Goal: Task Accomplishment & Management: Use online tool/utility

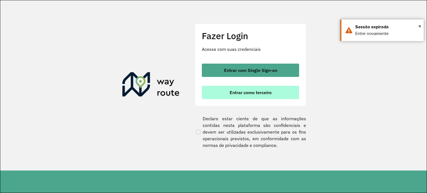
click at [259, 95] on span "Entrar como terceiro" at bounding box center [251, 92] width 42 height 4
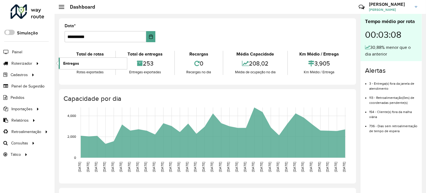
click at [86, 62] on link "Entregas" at bounding box center [93, 63] width 68 height 11
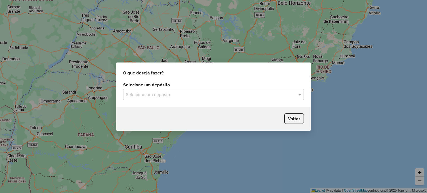
click at [162, 92] on input "text" at bounding box center [208, 95] width 164 height 7
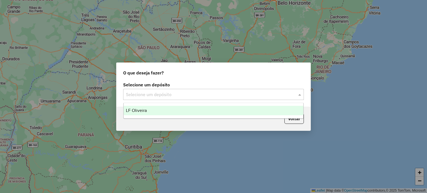
click at [182, 111] on div "LF Oliveira" at bounding box center [214, 110] width 180 height 9
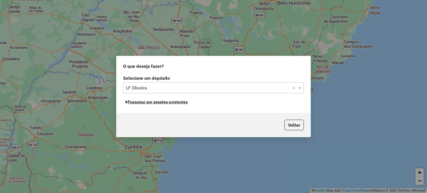
click at [182, 104] on button "Pesquisar por sessões existentes" at bounding box center [156, 102] width 67 height 9
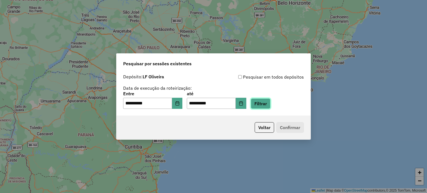
click at [271, 108] on button "Filtrar" at bounding box center [261, 103] width 20 height 11
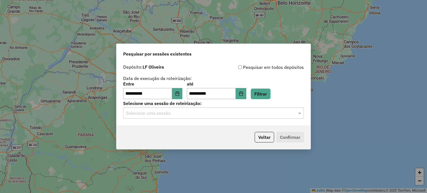
click at [151, 114] on input "text" at bounding box center [208, 113] width 164 height 7
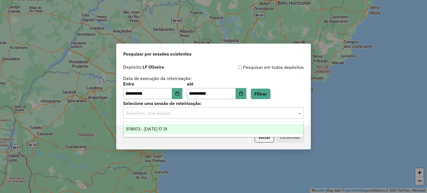
drag, startPoint x: 192, startPoint y: 133, endPoint x: 219, endPoint y: 134, distance: 26.7
click at [192, 133] on div "978973 - 14/08/2025 17:31" at bounding box center [214, 129] width 180 height 9
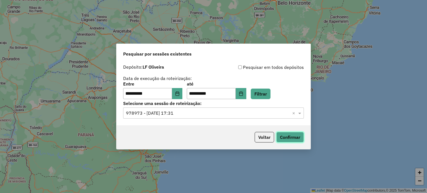
click at [284, 140] on button "Confirmar" at bounding box center [290, 137] width 28 height 11
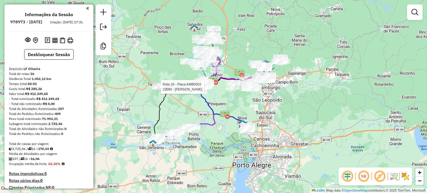
select select "**********"
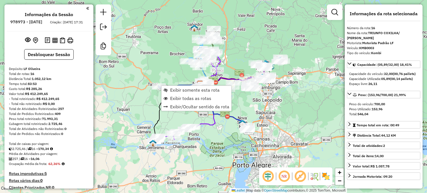
scroll to position [498, 0]
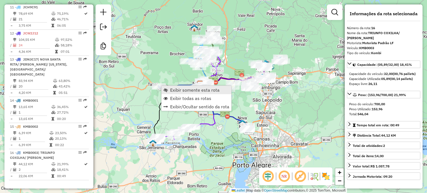
click at [172, 90] on span "Exibir somente esta rota" at bounding box center [195, 90] width 50 height 4
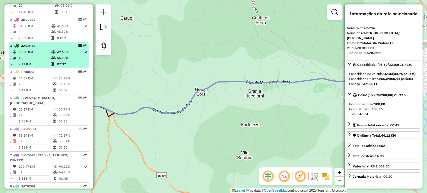
scroll to position [248, 0]
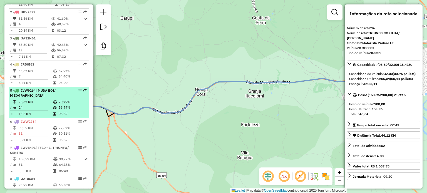
click at [26, 98] on span "| MUDA BOI/ FORTALEZA" at bounding box center [33, 92] width 46 height 9
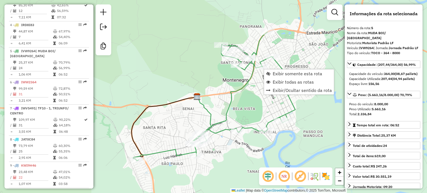
scroll to position [335, 0]
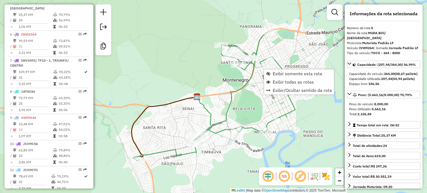
click at [251, 97] on div "Janela de atendimento Grade de atendimento Capacidade Transportadoras Veículos …" at bounding box center [213, 96] width 427 height 193
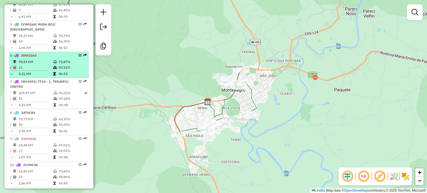
scroll to position [308, 0]
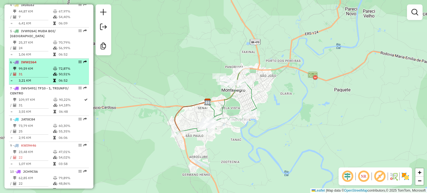
click at [29, 64] on span "IWW2364" at bounding box center [28, 62] width 15 height 4
select select "**********"
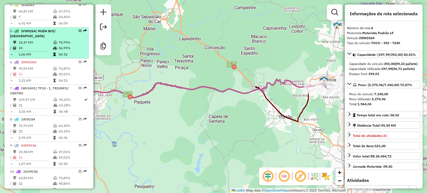
click at [34, 50] on td "24" at bounding box center [35, 48] width 34 height 6
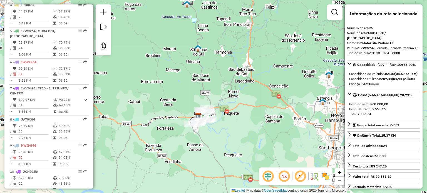
drag, startPoint x: 142, startPoint y: 148, endPoint x: 191, endPoint y: 135, distance: 50.3
click at [180, 149] on div "Janela de atendimento Grade de atendimento Capacidade Transportadoras Veículos …" at bounding box center [213, 96] width 427 height 193
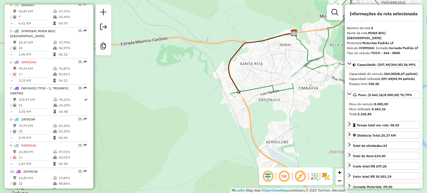
drag, startPoint x: 198, startPoint y: 129, endPoint x: 195, endPoint y: 130, distance: 3.7
click at [195, 130] on div "Janela de atendimento Grade de atendimento Capacidade Transportadoras Veículos …" at bounding box center [213, 96] width 427 height 193
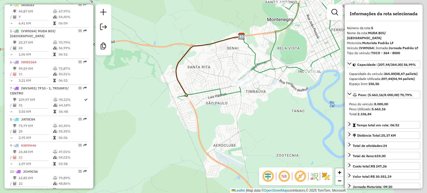
drag, startPoint x: 278, startPoint y: 116, endPoint x: 244, endPoint y: 124, distance: 34.9
click at [244, 128] on div "Janela de atendimento Grade de atendimento Capacidade Transportadoras Veículos …" at bounding box center [213, 96] width 427 height 193
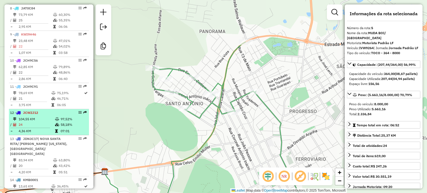
scroll to position [447, 0]
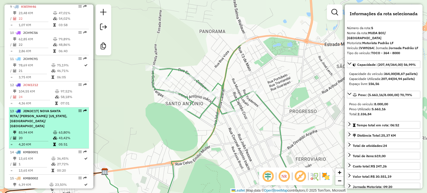
click at [46, 119] on span "| NOVA SANTA RITA/ BERTO CIRIO/ CALIFORNIA, SANTA RITA/ CENTRO" at bounding box center [38, 118] width 57 height 19
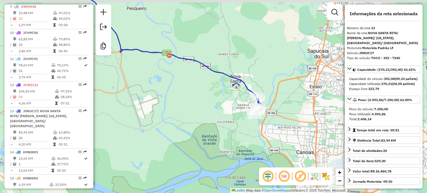
drag, startPoint x: 184, startPoint y: 111, endPoint x: 326, endPoint y: 118, distance: 141.8
click at [326, 118] on div "Janela de atendimento Grade de atendimento Capacidade Transportadoras Veículos …" at bounding box center [213, 96] width 427 height 193
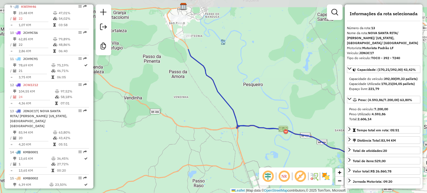
drag, startPoint x: 306, startPoint y: 88, endPoint x: 272, endPoint y: 157, distance: 76.5
click at [272, 157] on div "Janela de atendimento Grade de atendimento Capacidade Transportadoras Veículos …" at bounding box center [213, 96] width 427 height 193
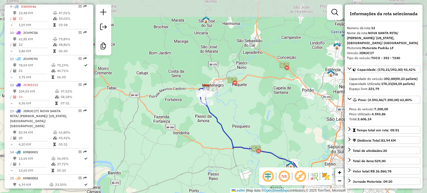
drag, startPoint x: 255, startPoint y: 53, endPoint x: 235, endPoint y: 109, distance: 58.9
click at [235, 109] on div "Janela de atendimento Grade de atendimento Capacidade Transportadoras Veículos …" at bounding box center [213, 96] width 427 height 193
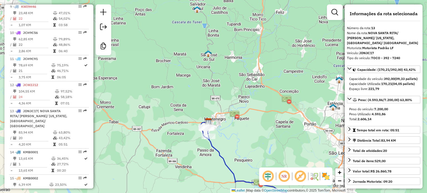
drag, startPoint x: 241, startPoint y: 105, endPoint x: 246, endPoint y: 134, distance: 29.0
click at [246, 135] on div "Janela de atendimento Grade de atendimento Capacidade Transportadoras Veículos …" at bounding box center [213, 96] width 427 height 193
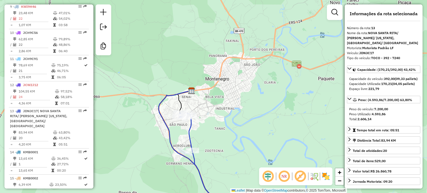
drag, startPoint x: 201, startPoint y: 126, endPoint x: 219, endPoint y: 123, distance: 18.1
click at [224, 132] on div "Janela de atendimento Grade de atendimento Capacidade Transportadoras Veículos …" at bounding box center [213, 96] width 427 height 193
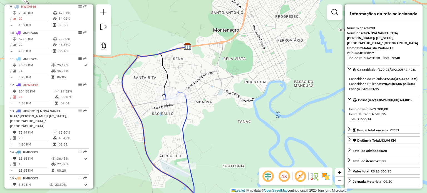
drag, startPoint x: 207, startPoint y: 127, endPoint x: 212, endPoint y: 109, distance: 19.0
click at [208, 127] on div "Janela de atendimento Grade de atendimento Capacidade Transportadoras Veículos …" at bounding box center [213, 96] width 427 height 193
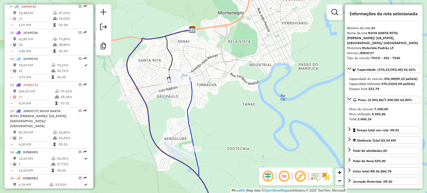
click at [213, 108] on div "Janela de atendimento Grade de atendimento Capacidade Transportadoras Veículos …" at bounding box center [213, 96] width 427 height 193
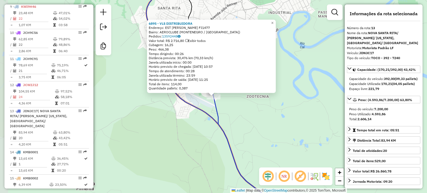
scroll to position [498, 0]
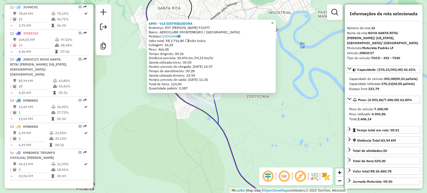
click at [276, 20] on link "×" at bounding box center [272, 22] width 7 height 7
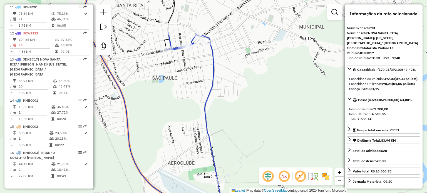
drag, startPoint x: 220, startPoint y: 41, endPoint x: 233, endPoint y: 77, distance: 38.0
click at [233, 77] on div "Janela de atendimento Grade de atendimento Capacidade Transportadoras Veículos …" at bounding box center [213, 96] width 427 height 193
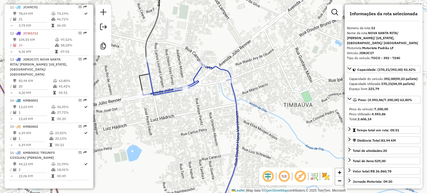
drag, startPoint x: 234, startPoint y: 81, endPoint x: 254, endPoint y: 83, distance: 20.1
click at [254, 83] on div "Janela de atendimento Grade de atendimento Capacidade Transportadoras Veículos …" at bounding box center [213, 96] width 427 height 193
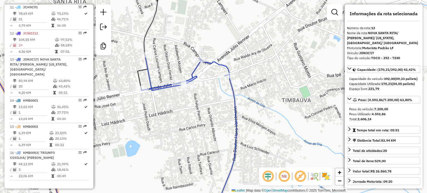
drag, startPoint x: 182, startPoint y: 100, endPoint x: 190, endPoint y: 111, distance: 13.6
click at [190, 111] on div "Janela de atendimento Grade de atendimento Capacidade Transportadoras Veículos …" at bounding box center [213, 96] width 427 height 193
drag, startPoint x: 185, startPoint y: 114, endPoint x: 196, endPoint y: 117, distance: 11.5
click at [196, 117] on div "Janela de atendimento Grade de atendimento Capacidade Transportadoras Veículos …" at bounding box center [213, 96] width 427 height 193
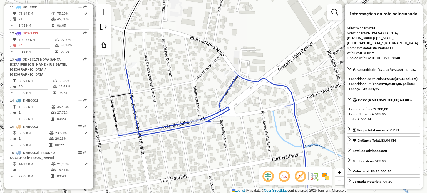
drag, startPoint x: 148, startPoint y: 73, endPoint x: 165, endPoint y: 90, distance: 24.0
click at [165, 81] on div "Janela de atendimento Grade de atendimento Capacidade Transportadoras Veículos …" at bounding box center [213, 96] width 427 height 193
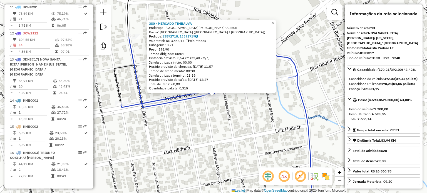
click at [274, 21] on span "×" at bounding box center [272, 22] width 3 height 5
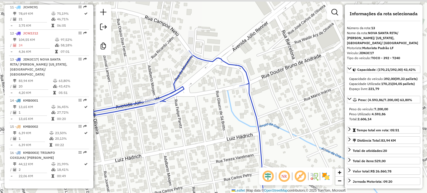
drag, startPoint x: 211, startPoint y: 85, endPoint x: 219, endPoint y: 137, distance: 53.0
click at [219, 139] on div "Janela de atendimento Grade de atendimento Capacidade Transportadoras Veículos …" at bounding box center [213, 96] width 427 height 193
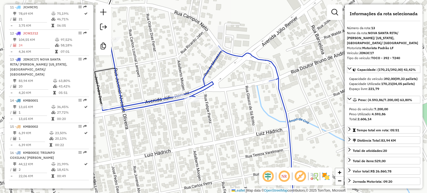
drag, startPoint x: 181, startPoint y: 140, endPoint x: 238, endPoint y: 152, distance: 58.3
click at [236, 160] on div "Janela de atendimento Grade de atendimento Capacidade Transportadoras Veículos …" at bounding box center [213, 96] width 427 height 193
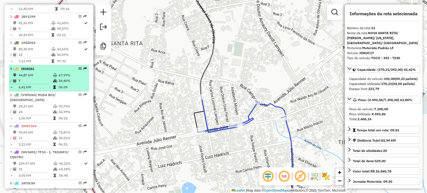
scroll to position [220, 0]
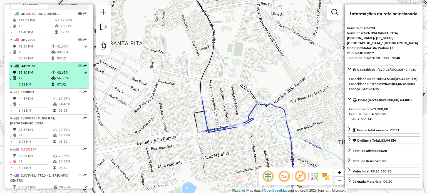
click at [35, 80] on td "12" at bounding box center [34, 78] width 33 height 6
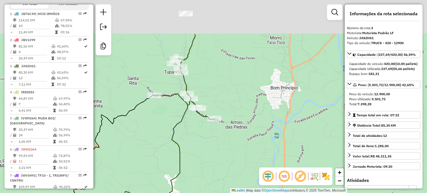
drag, startPoint x: 245, startPoint y: 53, endPoint x: 265, endPoint y: 124, distance: 73.6
click at [269, 125] on div "Janela de atendimento Grade de atendimento Capacidade Transportadoras Veículos …" at bounding box center [213, 96] width 427 height 193
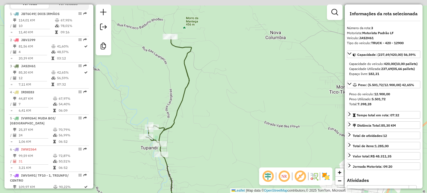
drag, startPoint x: 206, startPoint y: 66, endPoint x: 236, endPoint y: 113, distance: 56.2
click at [236, 119] on div "Janela de atendimento Grade de atendimento Capacidade Transportadoras Veículos …" at bounding box center [213, 96] width 427 height 193
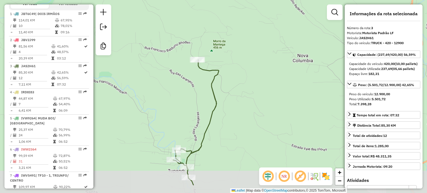
drag, startPoint x: 231, startPoint y: 159, endPoint x: 245, endPoint y: 92, distance: 68.8
click at [245, 94] on div "Janela de atendimento Grade de atendimento Capacidade Transportadoras Veículos …" at bounding box center [213, 96] width 427 height 193
